Goal: Task Accomplishment & Management: Complete application form

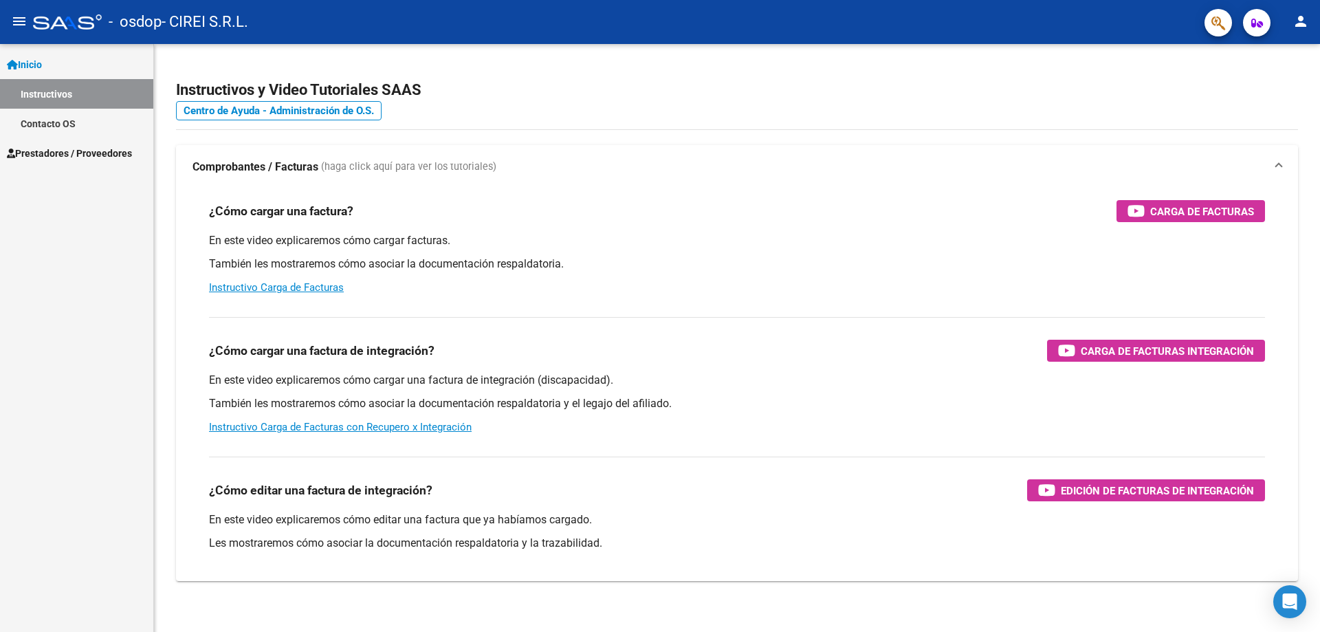
click at [69, 154] on span "Prestadores / Proveedores" at bounding box center [69, 153] width 125 height 15
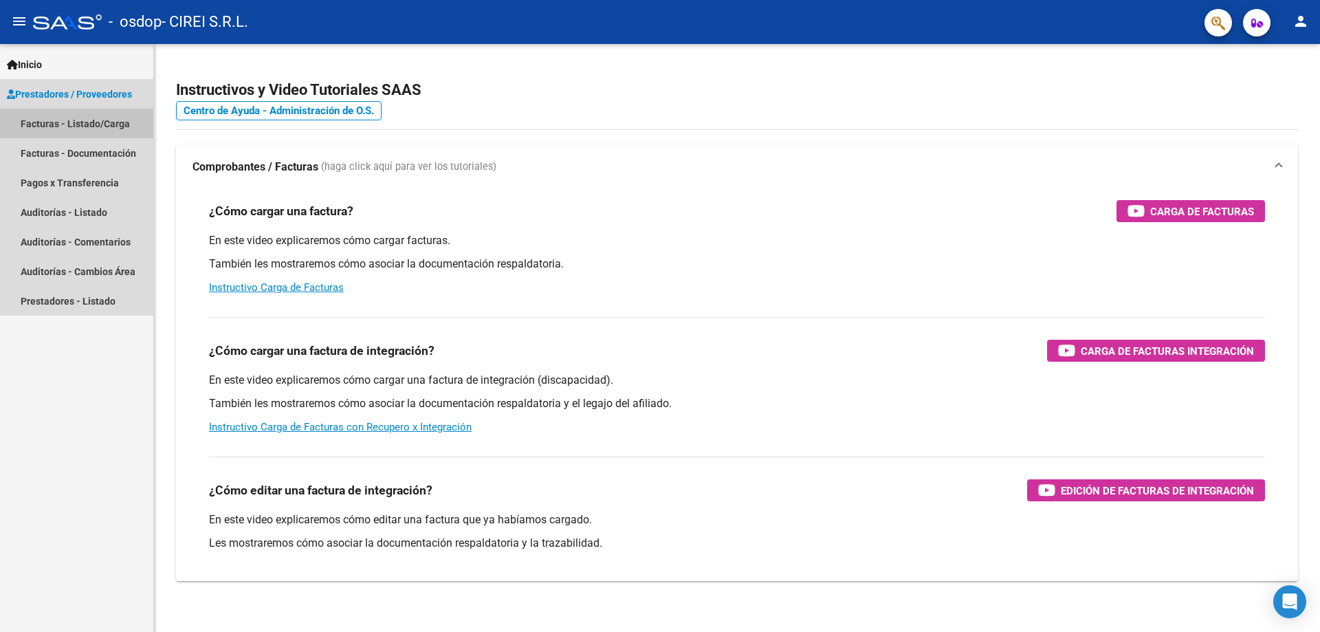
click at [70, 137] on link "Facturas - Listado/Carga" at bounding box center [76, 124] width 153 height 30
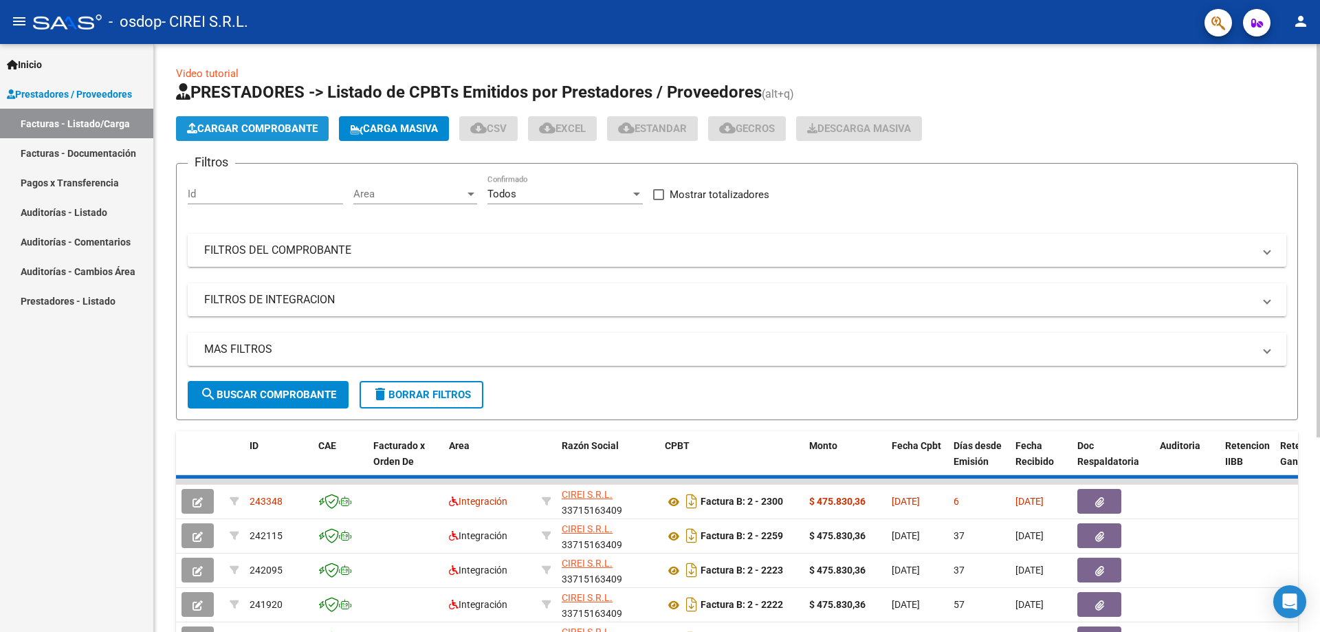
click at [248, 138] on button "Cargar Comprobante" at bounding box center [252, 128] width 153 height 25
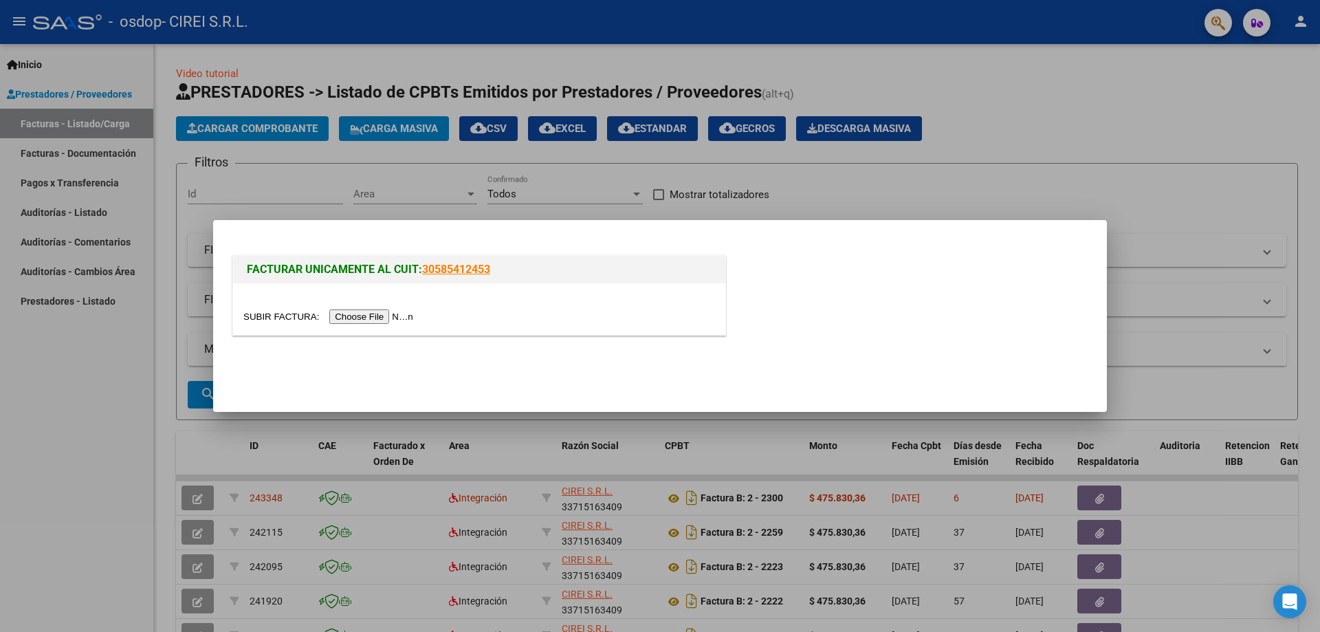
click at [360, 319] on input "file" at bounding box center [330, 316] width 174 height 14
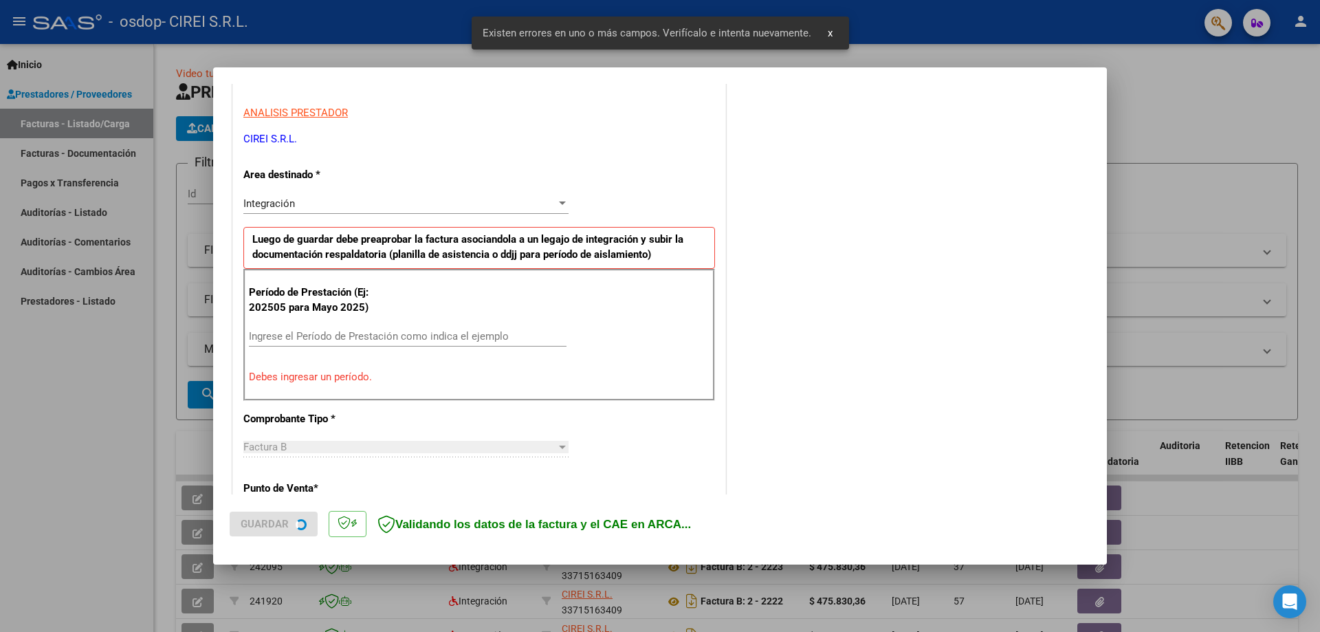
scroll to position [247, 0]
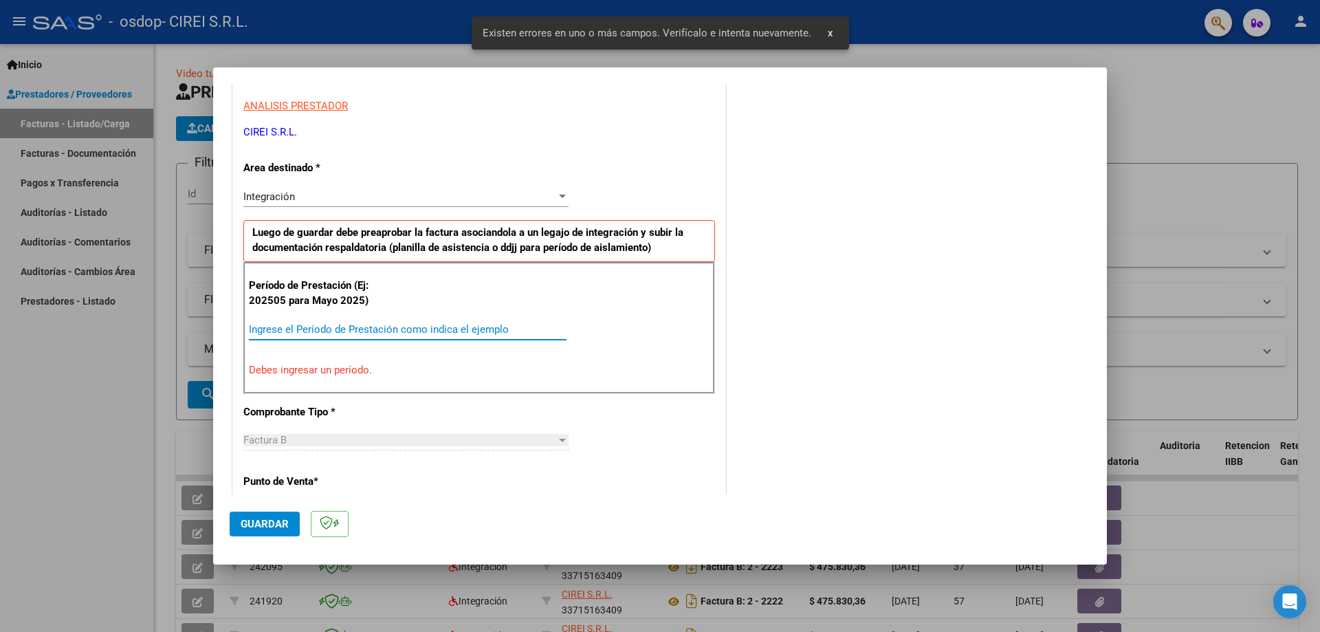
click at [355, 327] on input "Ingrese el Período de Prestación como indica el ejemplo" at bounding box center [408, 329] width 318 height 12
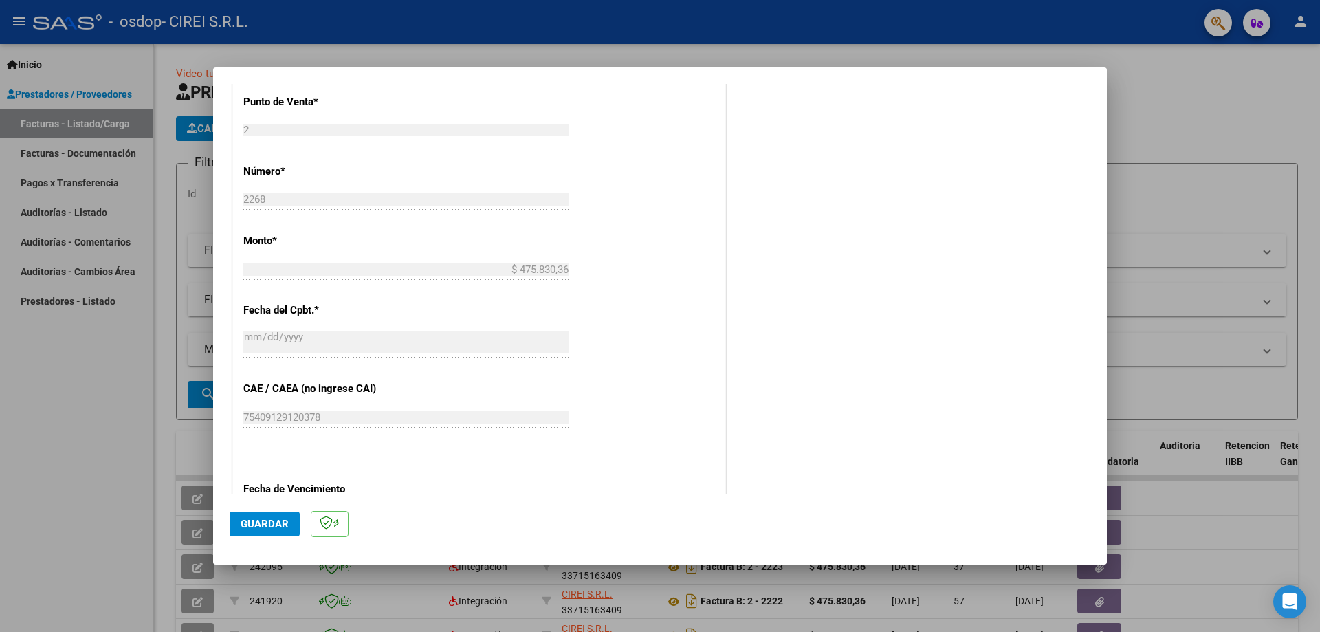
scroll to position [660, 0]
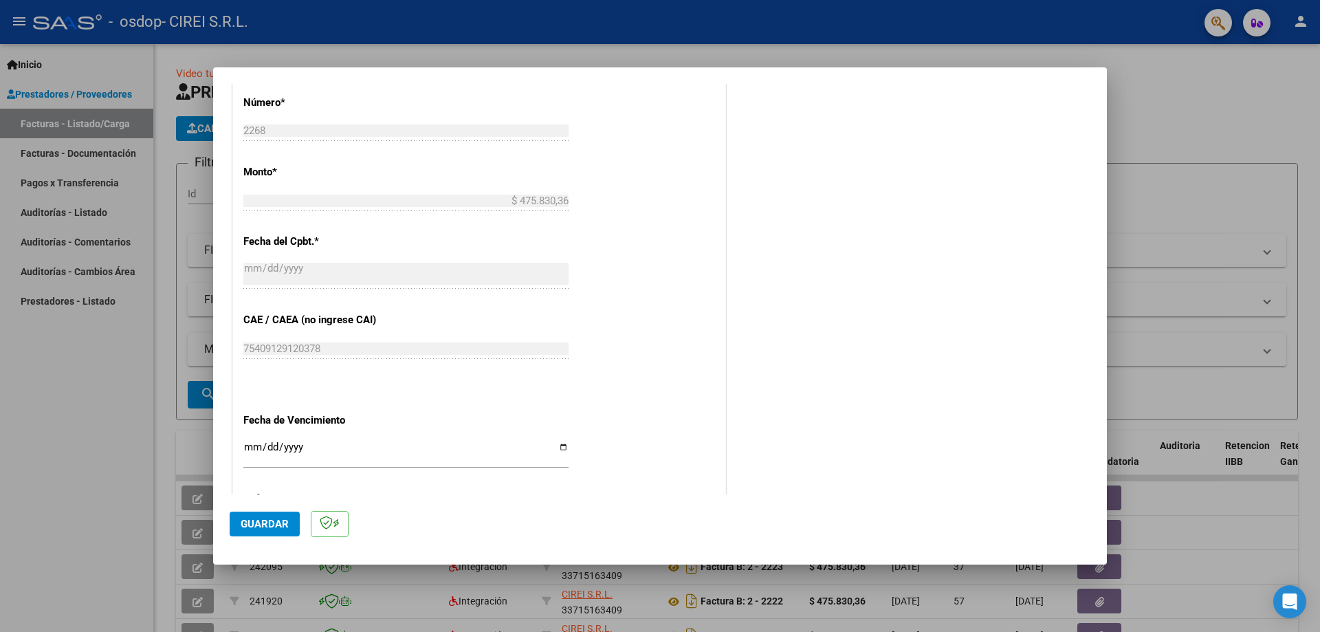
type input "202509"
click at [559, 450] on input "Ingresar la fecha" at bounding box center [405, 452] width 325 height 22
type input "[DATE]"
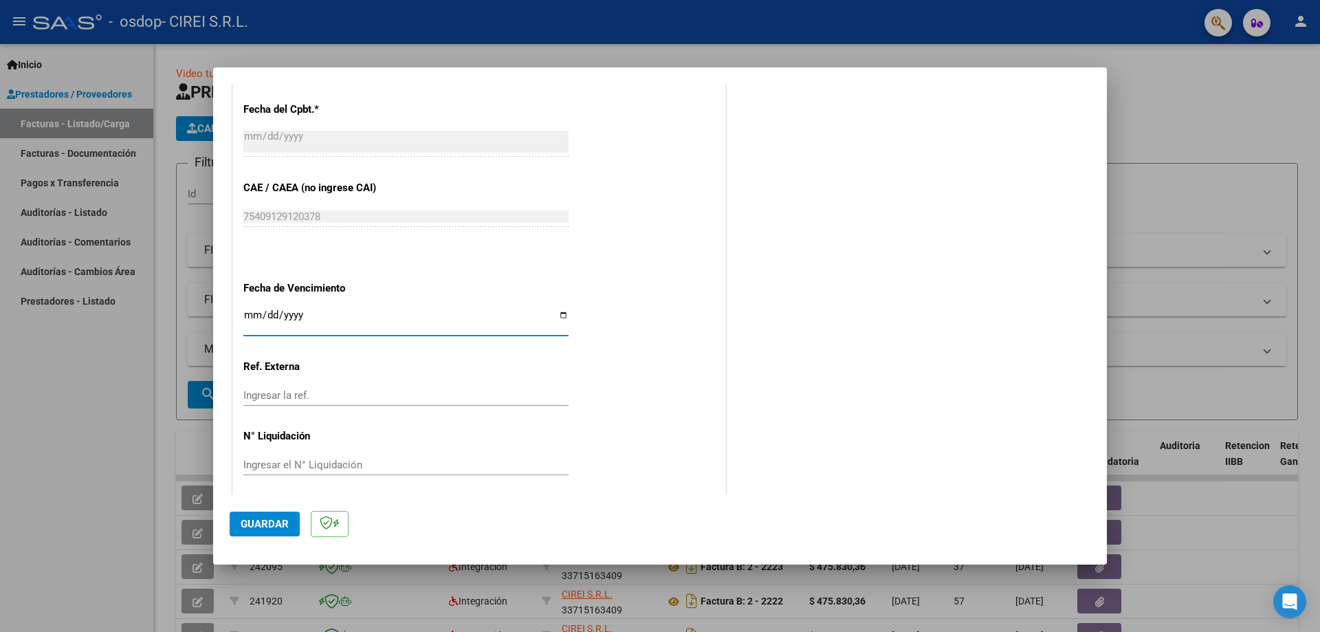
scroll to position [800, 0]
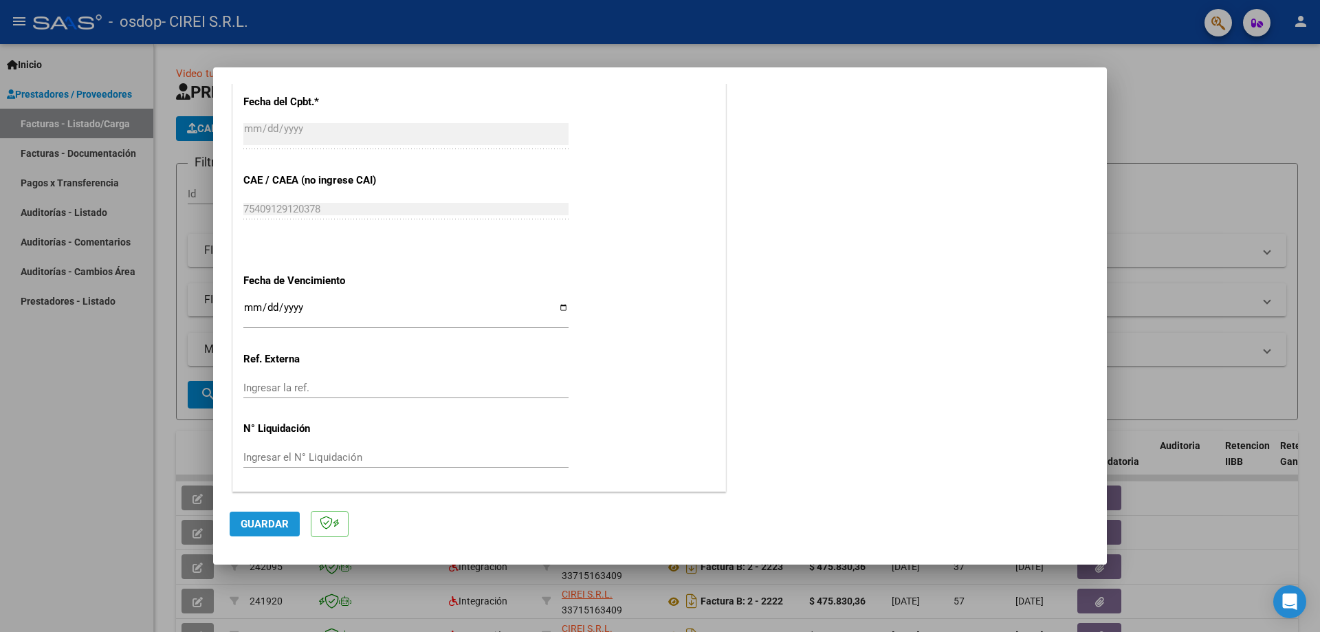
click at [270, 525] on span "Guardar" at bounding box center [265, 524] width 48 height 12
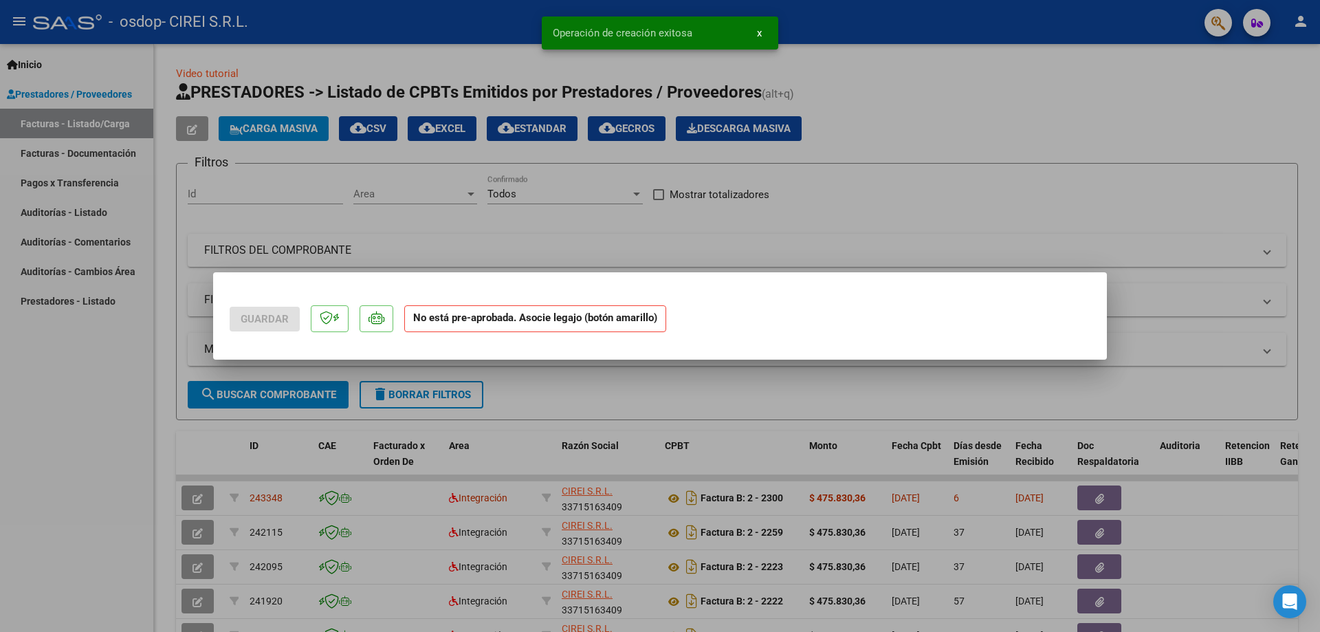
scroll to position [0, 0]
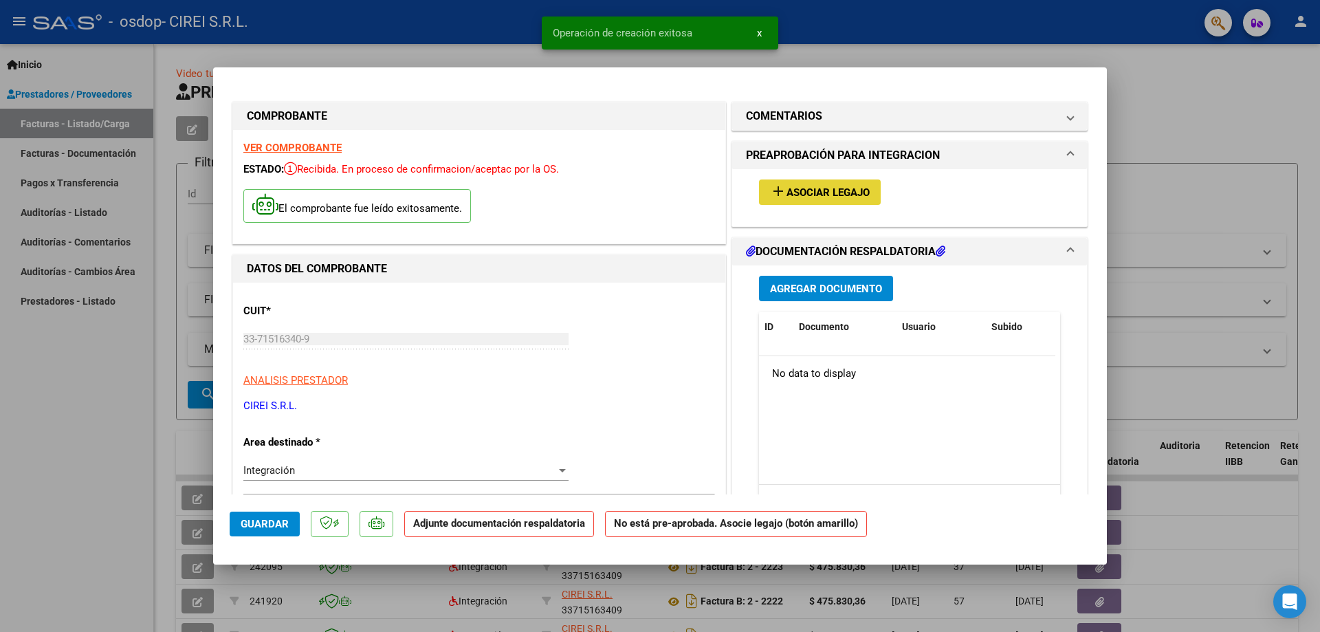
click at [817, 194] on span "Asociar Legajo" at bounding box center [827, 192] width 83 height 12
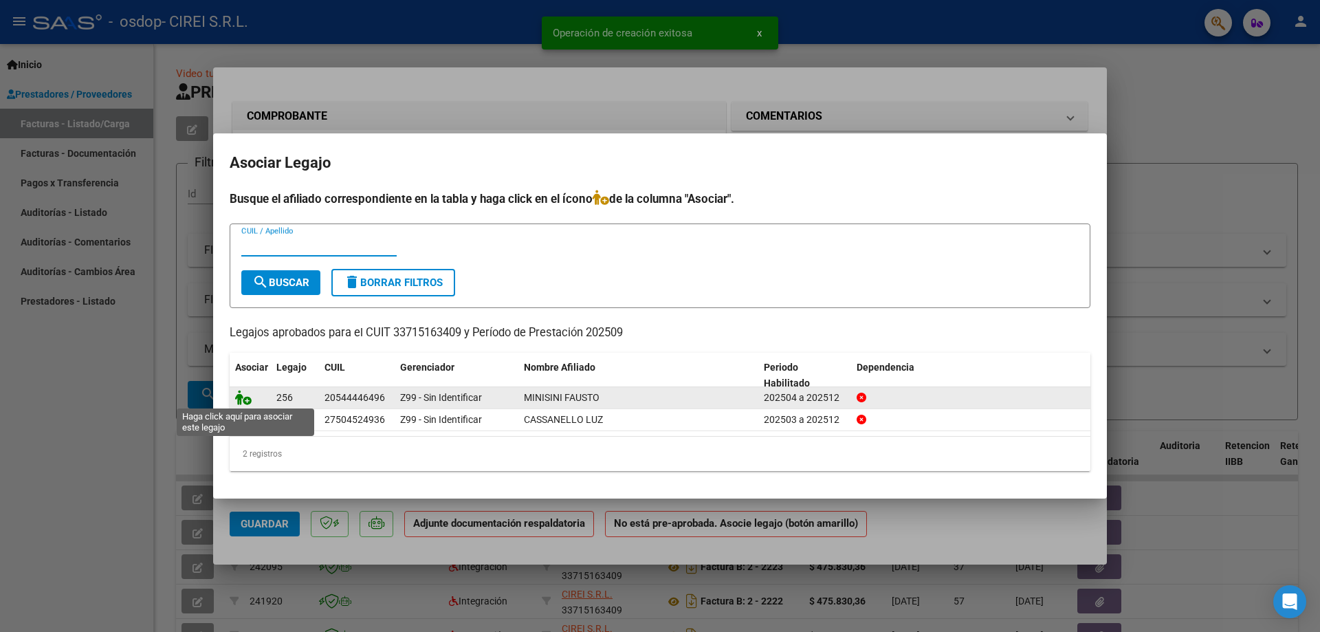
click at [245, 399] on icon at bounding box center [243, 397] width 16 height 15
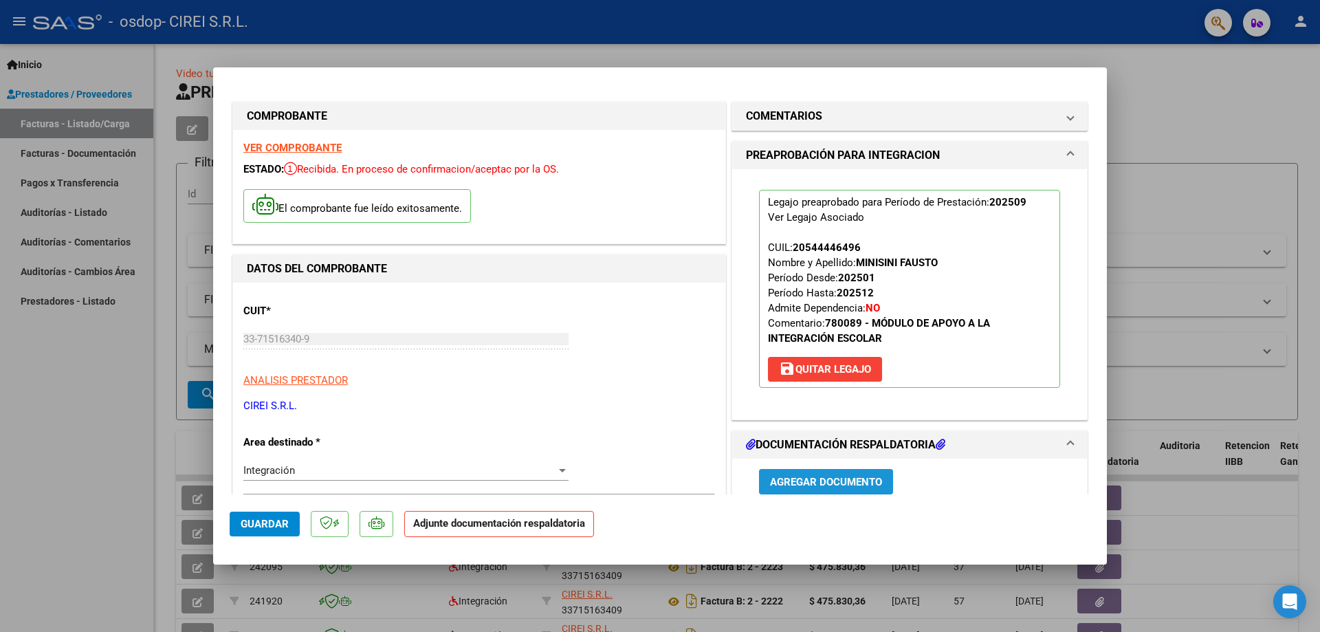
click at [851, 483] on span "Agregar Documento" at bounding box center [826, 482] width 112 height 12
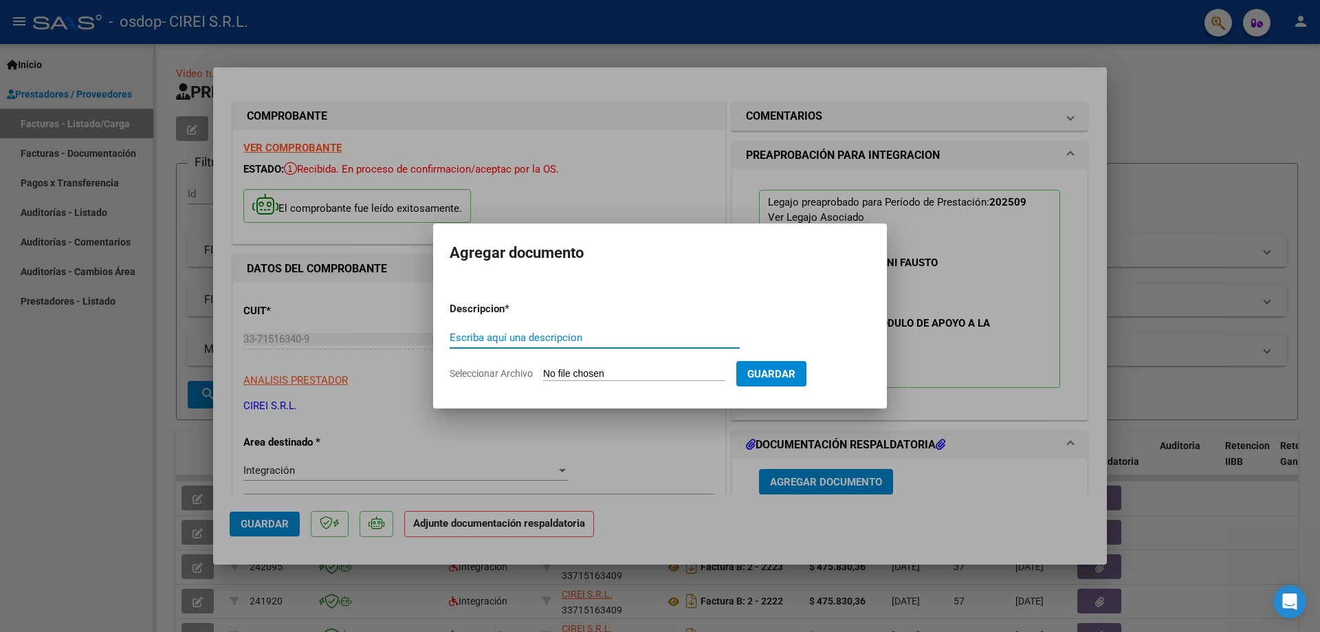
click at [538, 341] on input "Escriba aquí una descripcion" at bounding box center [595, 337] width 290 height 12
type input "ASISTENCIA"
click at [577, 368] on input "Seleccionar Archivo" at bounding box center [634, 374] width 182 height 13
type input "C:\fakepath\asistencia minisini septiembre .pdf"
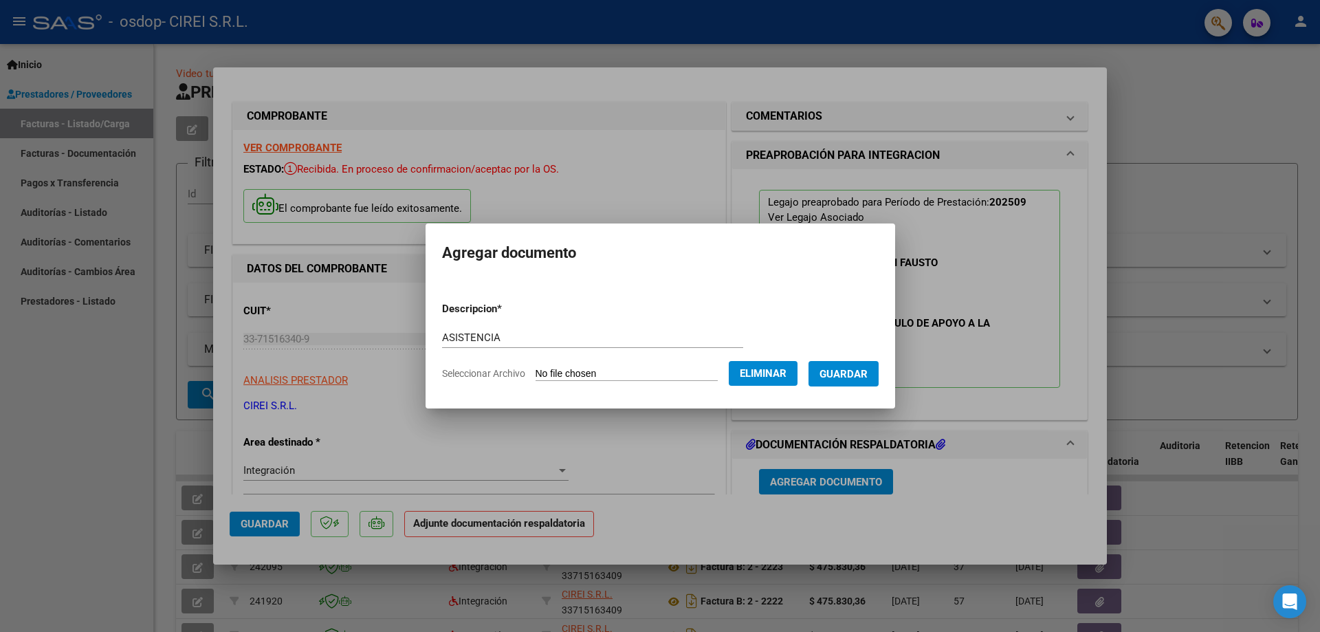
click at [861, 373] on span "Guardar" at bounding box center [843, 374] width 48 height 12
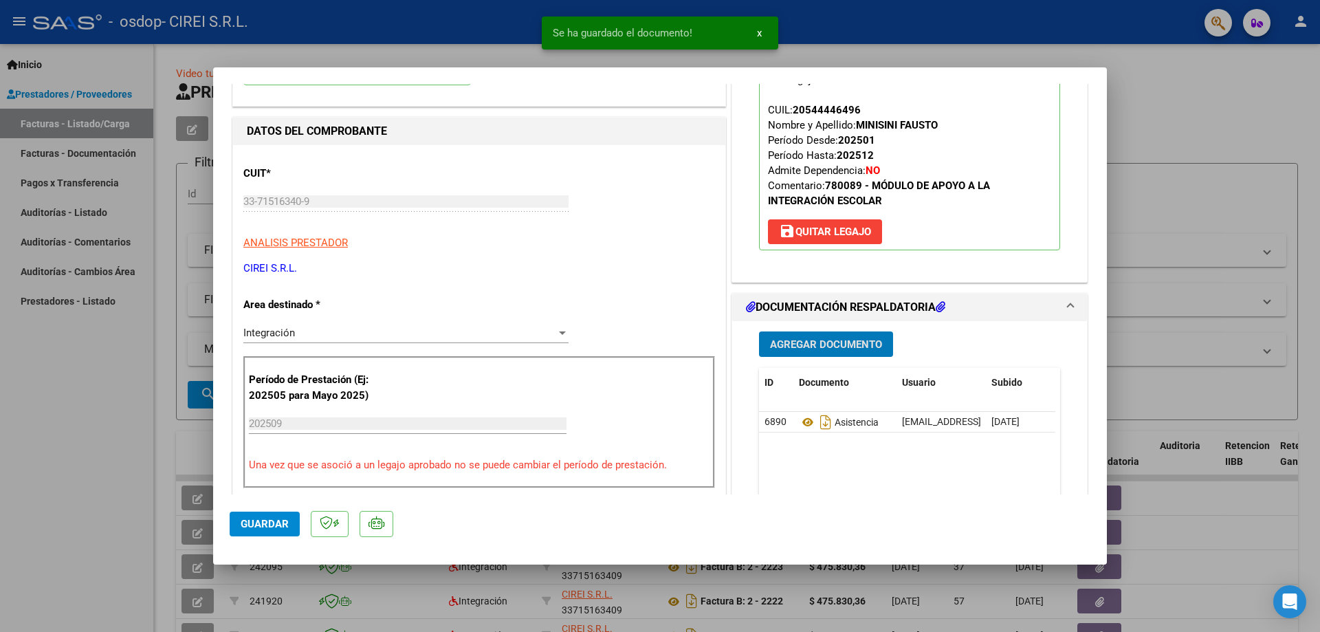
scroll to position [206, 0]
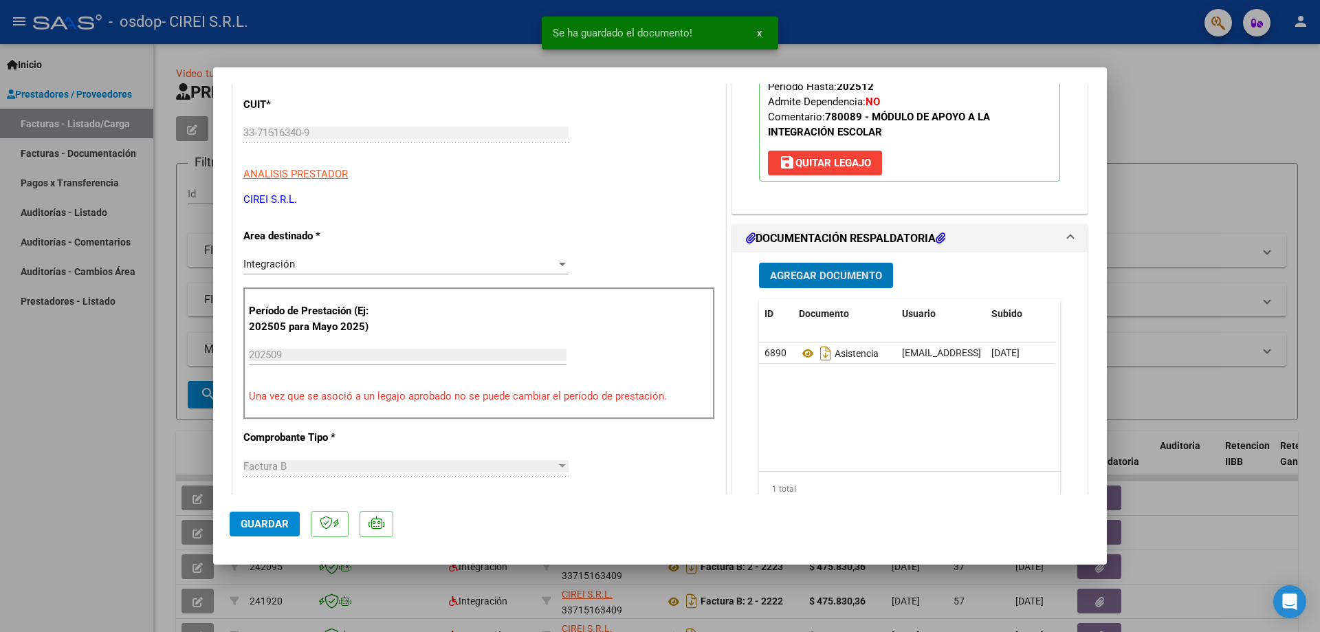
click at [817, 278] on span "Agregar Documento" at bounding box center [826, 275] width 112 height 12
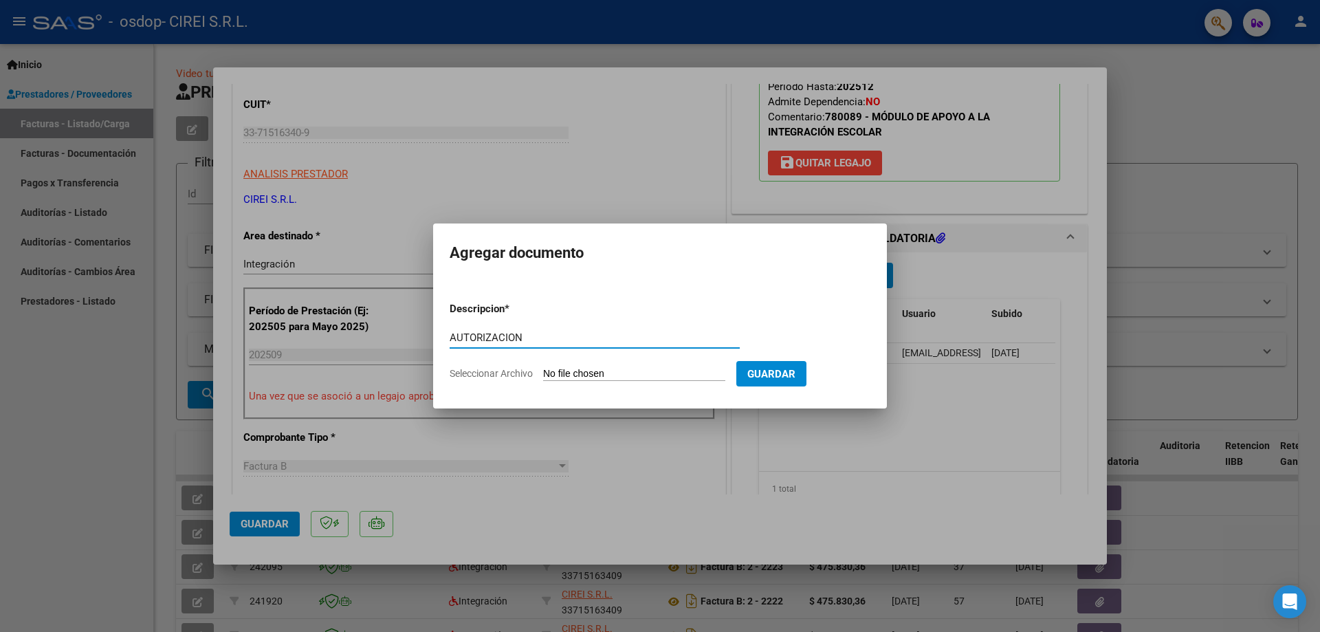
type input "AUTORIZACION"
click at [596, 375] on input "Seleccionar Archivo" at bounding box center [634, 374] width 182 height 13
type input "C:\fakepath\autorizacion [PERSON_NAME] 2025.pdf"
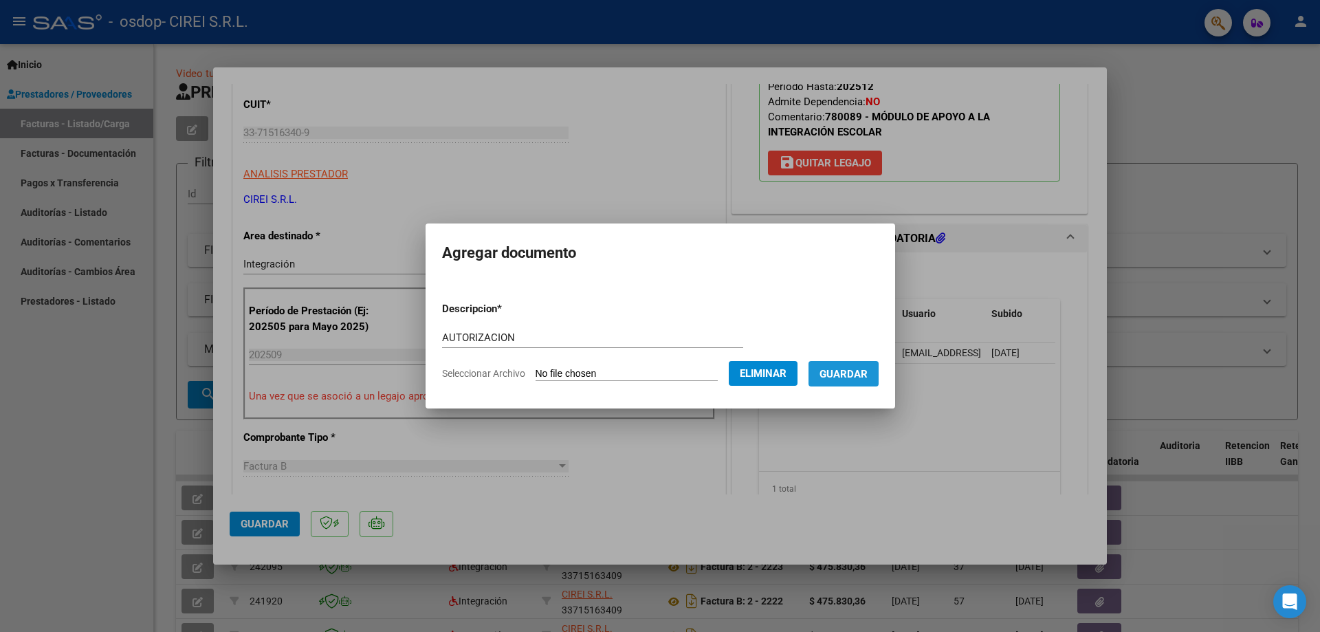
click at [859, 373] on span "Guardar" at bounding box center [843, 374] width 48 height 12
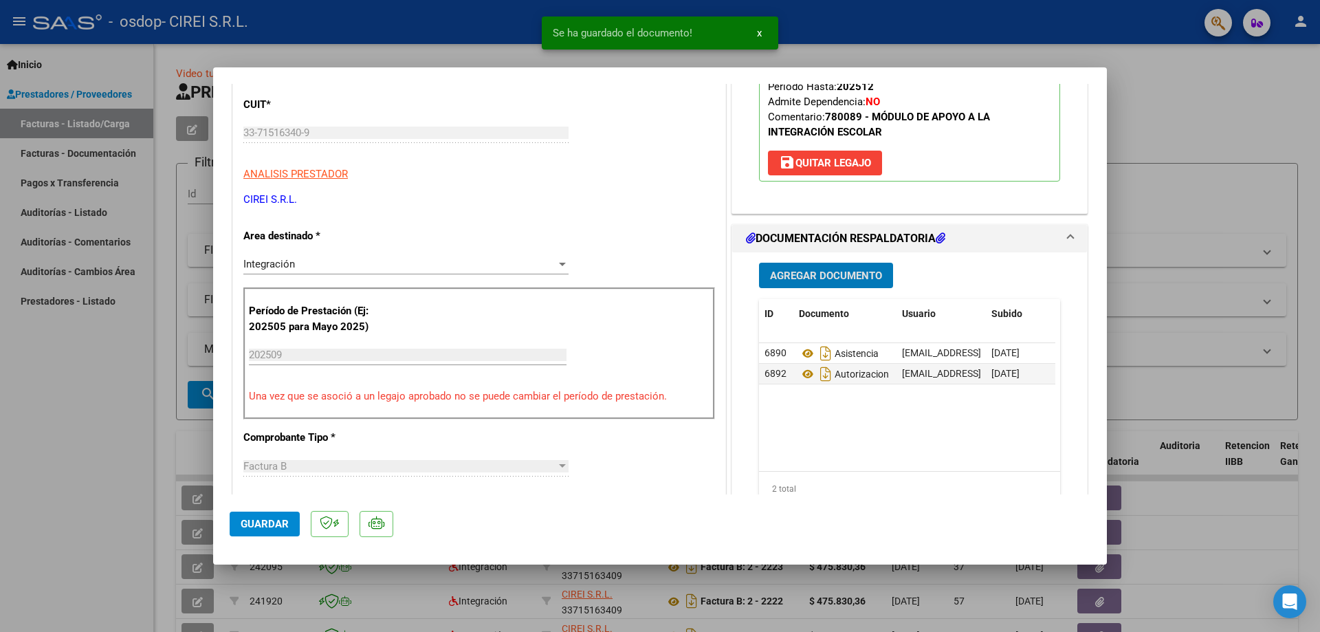
click at [259, 525] on span "Guardar" at bounding box center [265, 524] width 48 height 12
click at [1208, 384] on div at bounding box center [660, 316] width 1320 height 632
